Goal: Check status

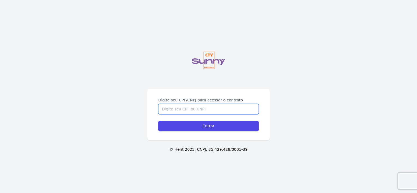
click at [162, 104] on input "Digite seu CPF/CNPJ para acessar o contrato" at bounding box center [208, 109] width 100 height 10
type input "09858404719"
click at [158, 121] on input "Entrar" at bounding box center [208, 126] width 100 height 11
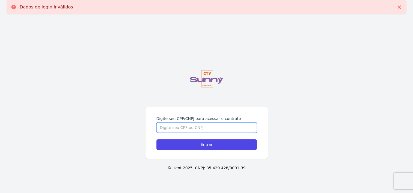
click at [199, 131] on input "Digite seu CPF/CNPJ para acessar o contrato" at bounding box center [206, 127] width 100 height 10
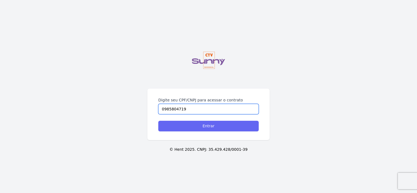
type input "0985804719"
click at [217, 128] on input "Entrar" at bounding box center [208, 126] width 100 height 11
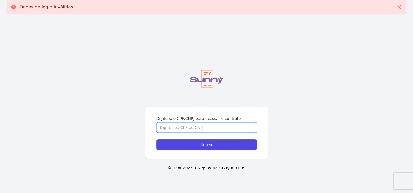
click at [189, 126] on input "Digite seu CPF/CNPJ para acessar o contrato" at bounding box center [206, 127] width 100 height 10
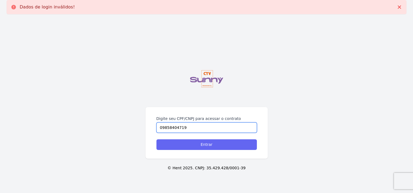
type input "09858404719"
click at [207, 146] on input "Entrar" at bounding box center [206, 144] width 100 height 11
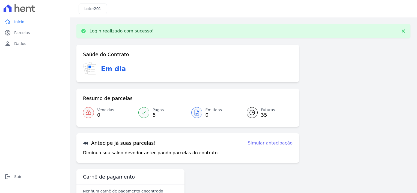
click at [147, 111] on div at bounding box center [143, 112] width 11 height 11
